Goal: Task Accomplishment & Management: Check status

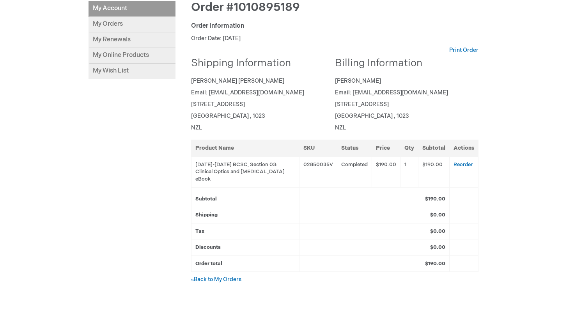
scroll to position [112, 0]
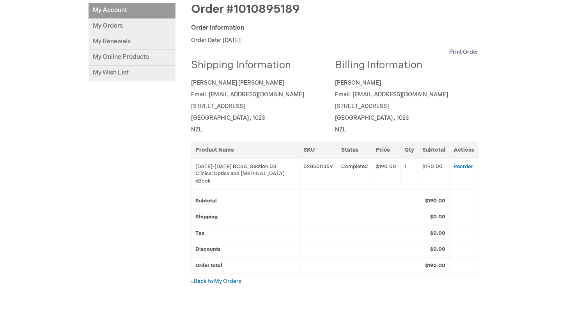
click at [464, 52] on link "Print Order" at bounding box center [463, 52] width 29 height 8
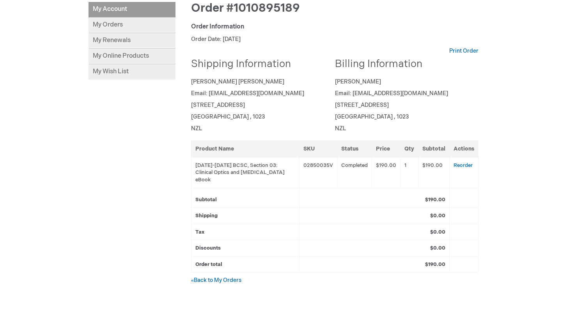
scroll to position [55, 0]
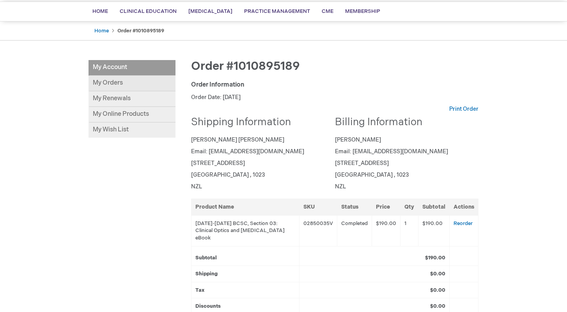
click at [137, 86] on link "My Orders" at bounding box center [132, 84] width 87 height 16
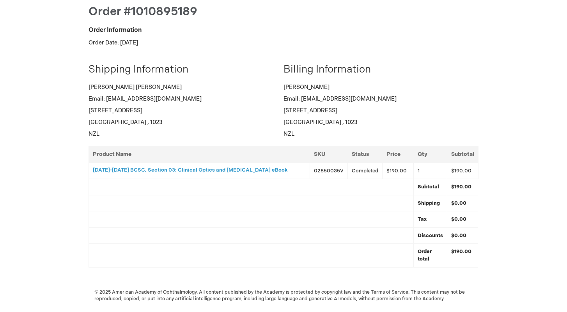
scroll to position [32, 0]
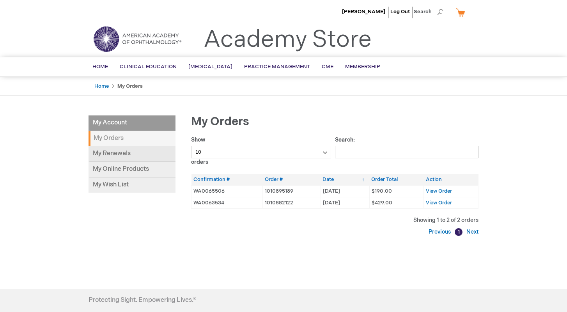
click at [147, 154] on link "My Renewals" at bounding box center [132, 154] width 87 height 16
click at [432, 190] on span "View Order" at bounding box center [439, 191] width 26 height 6
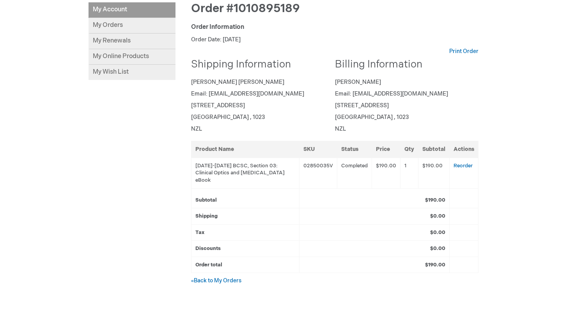
scroll to position [113, 0]
click at [469, 50] on link "Print Order" at bounding box center [463, 52] width 29 height 8
